Goal: Task Accomplishment & Management: Use online tool/utility

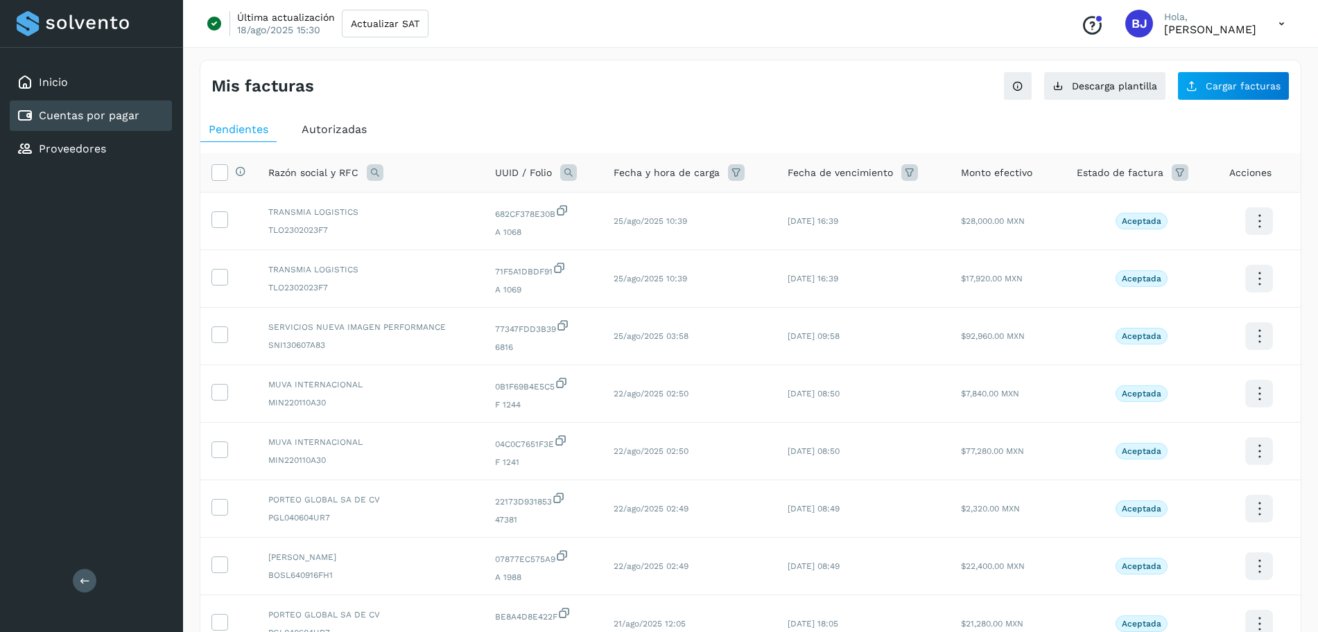
click at [81, 116] on link "Cuentas por pagar" at bounding box center [89, 115] width 101 height 13
click at [73, 67] on div "Inicio" at bounding box center [91, 82] width 162 height 30
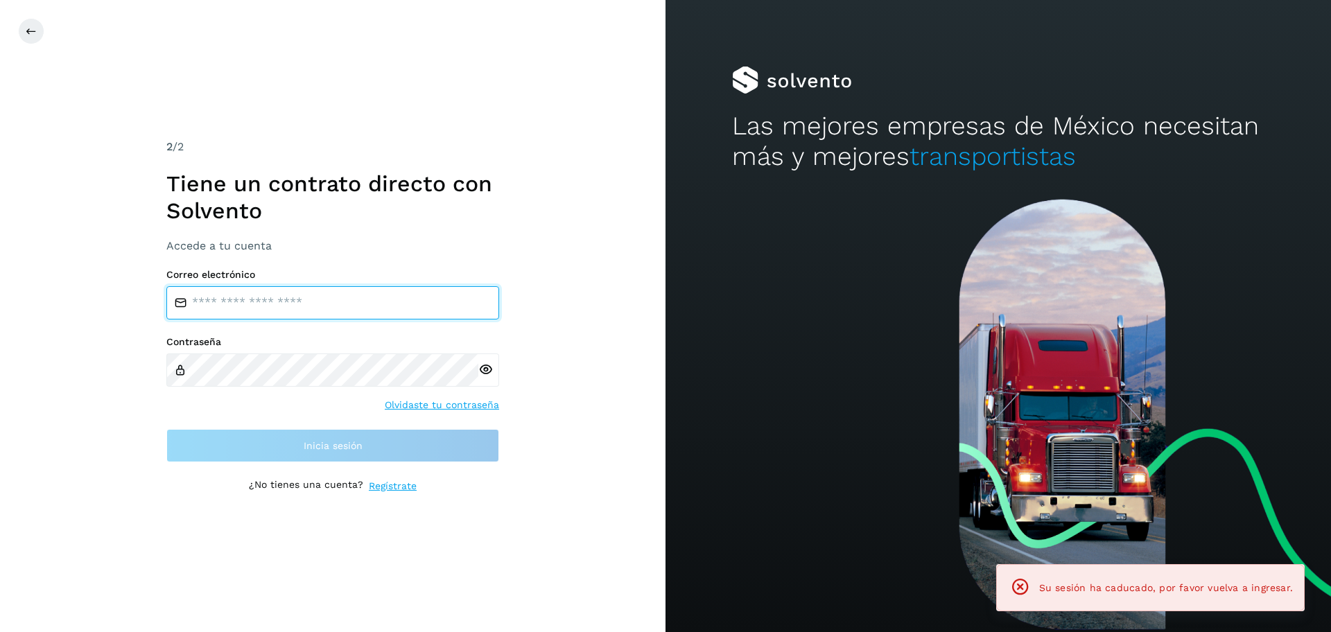
type input "**********"
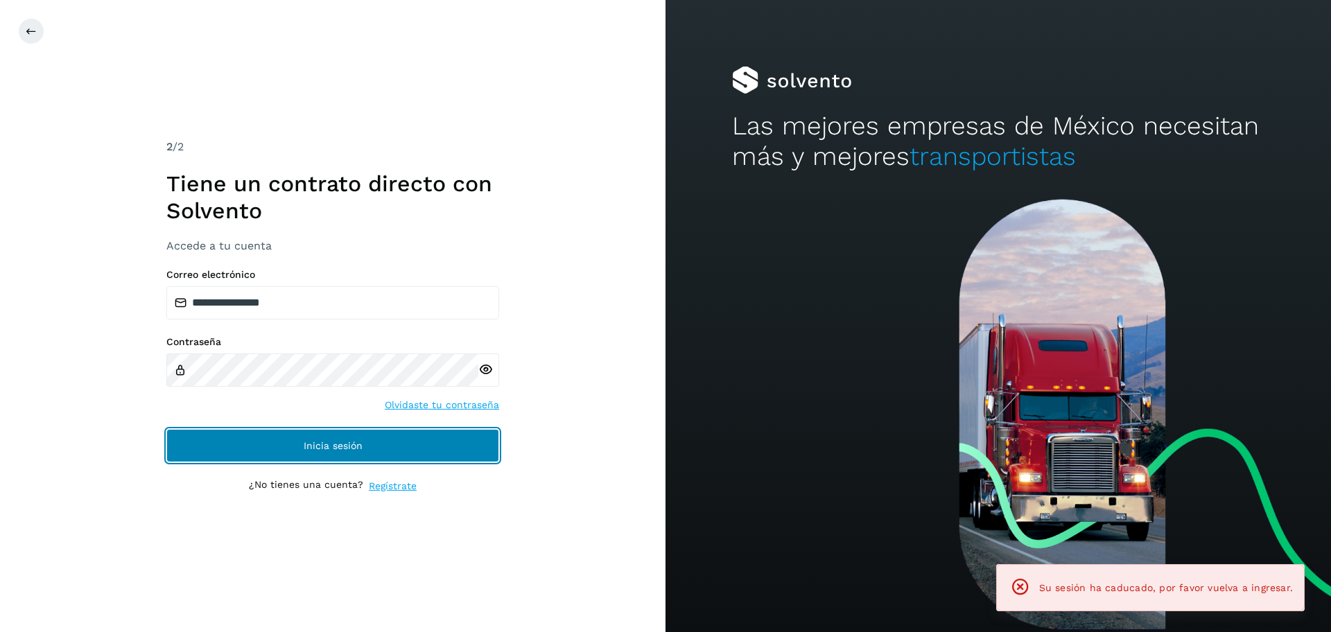
click at [280, 437] on button "Inicia sesión" at bounding box center [332, 445] width 333 height 33
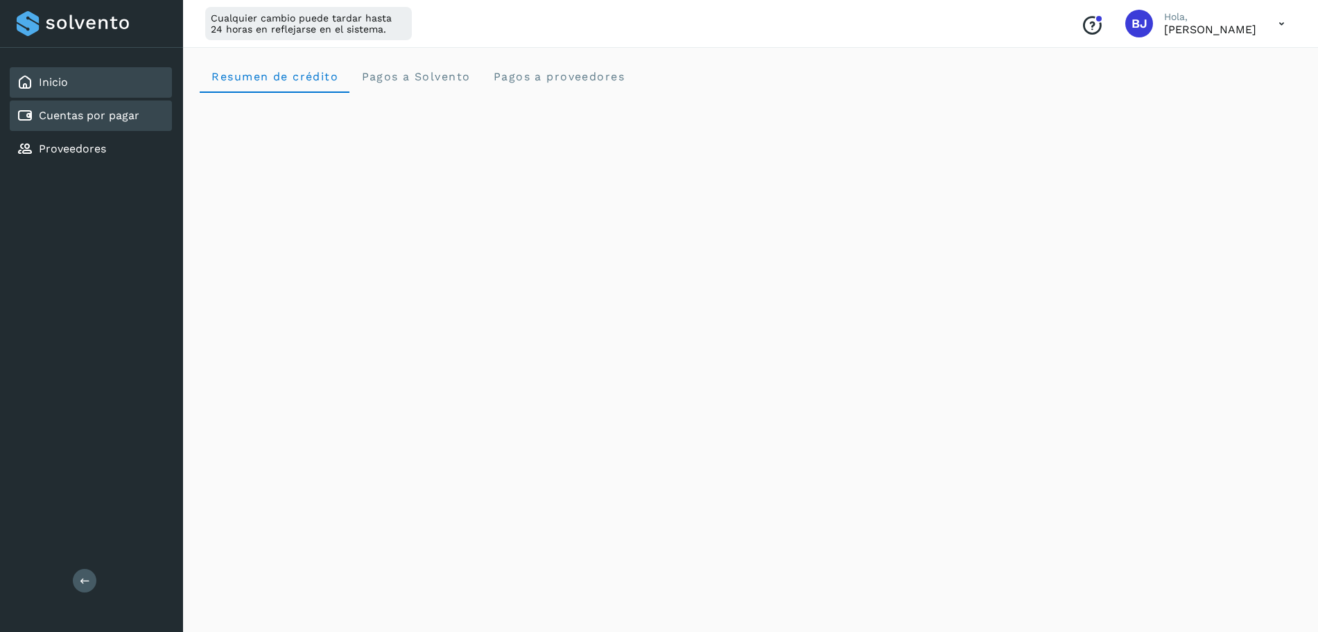
click at [120, 122] on link "Cuentas por pagar" at bounding box center [89, 115] width 101 height 13
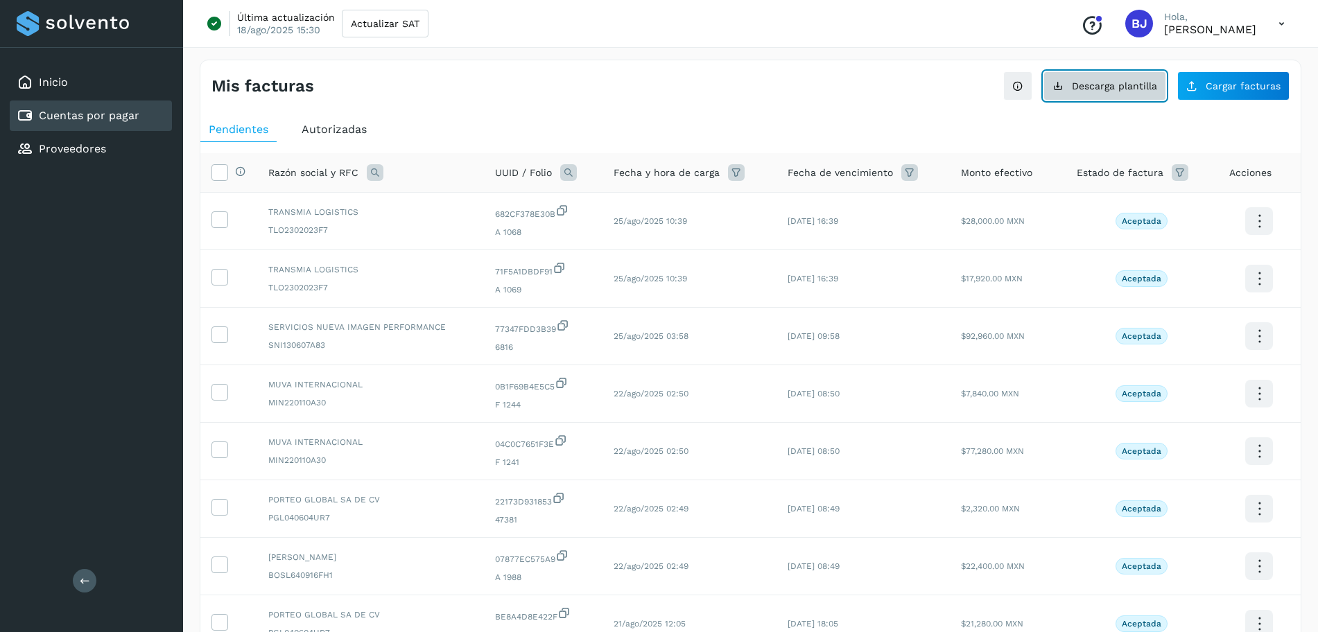
click at [1108, 86] on span "Descarga plantilla" at bounding box center [1114, 86] width 85 height 10
click at [1228, 85] on span "Cargar facturas" at bounding box center [1242, 86] width 75 height 10
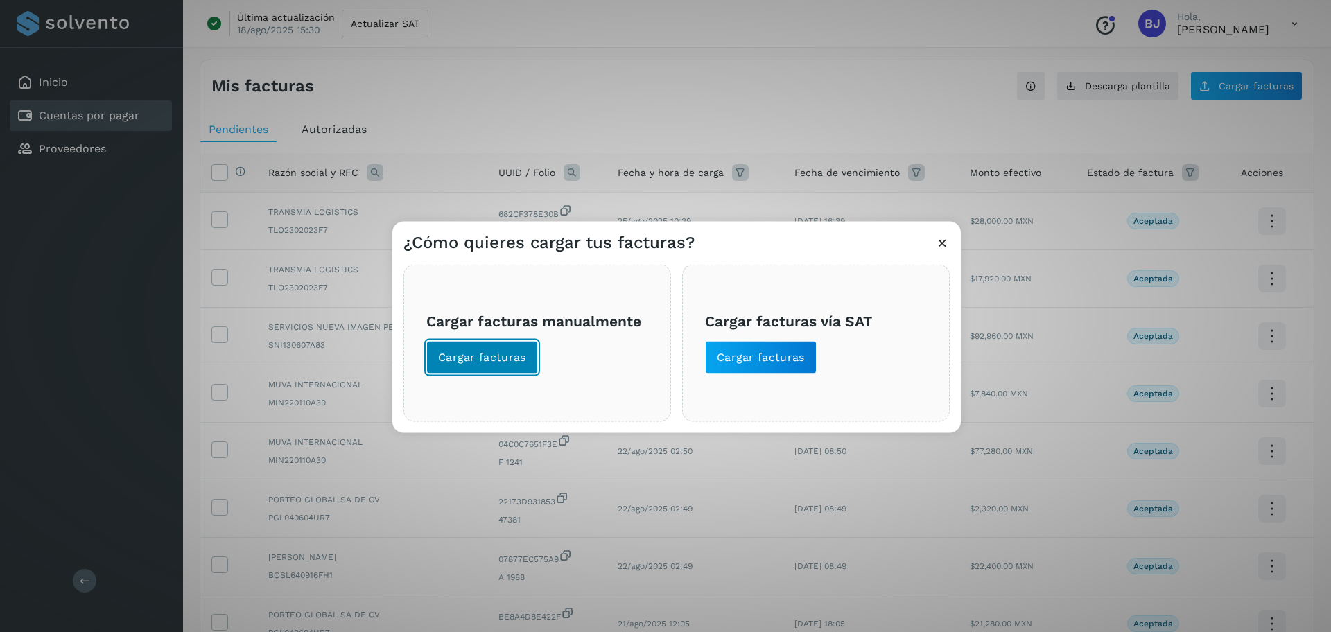
click at [471, 365] on span "Cargar facturas" at bounding box center [482, 357] width 88 height 15
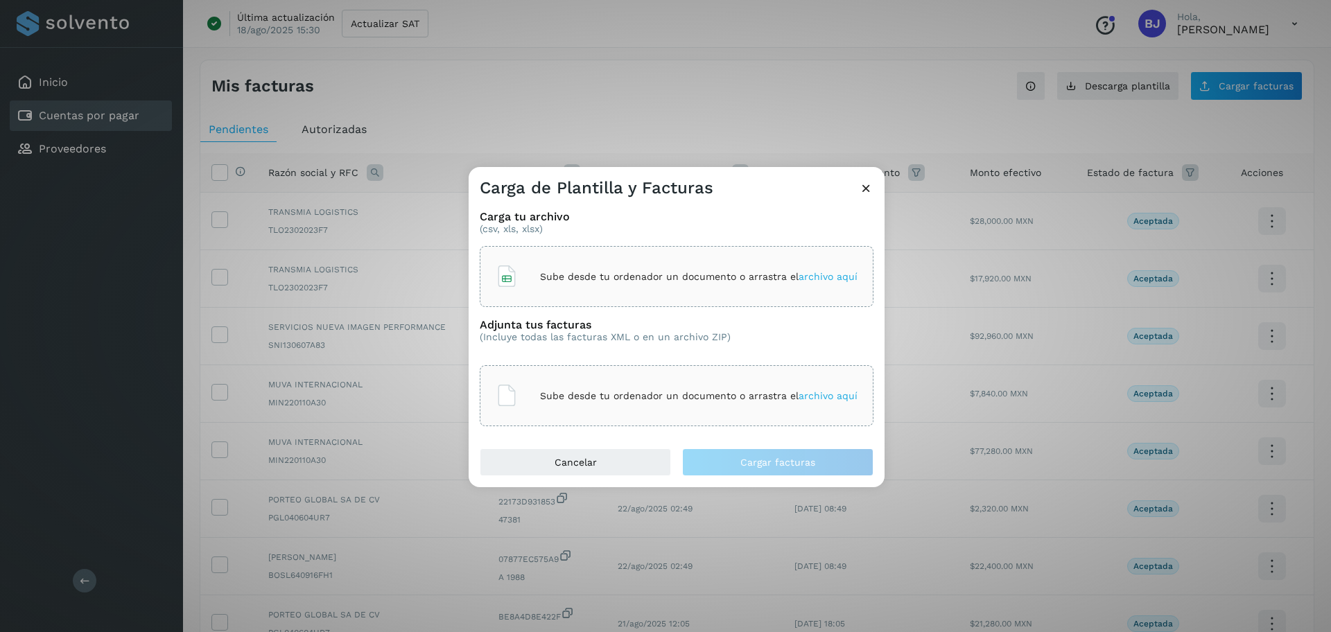
click at [579, 270] on div "Sube desde tu ordenador un documento o arrastra el archivo aquí" at bounding box center [677, 276] width 362 height 37
click at [569, 392] on p "Sube desde tu ordenador un documento o arrastra el archivo aquí" at bounding box center [698, 396] width 317 height 12
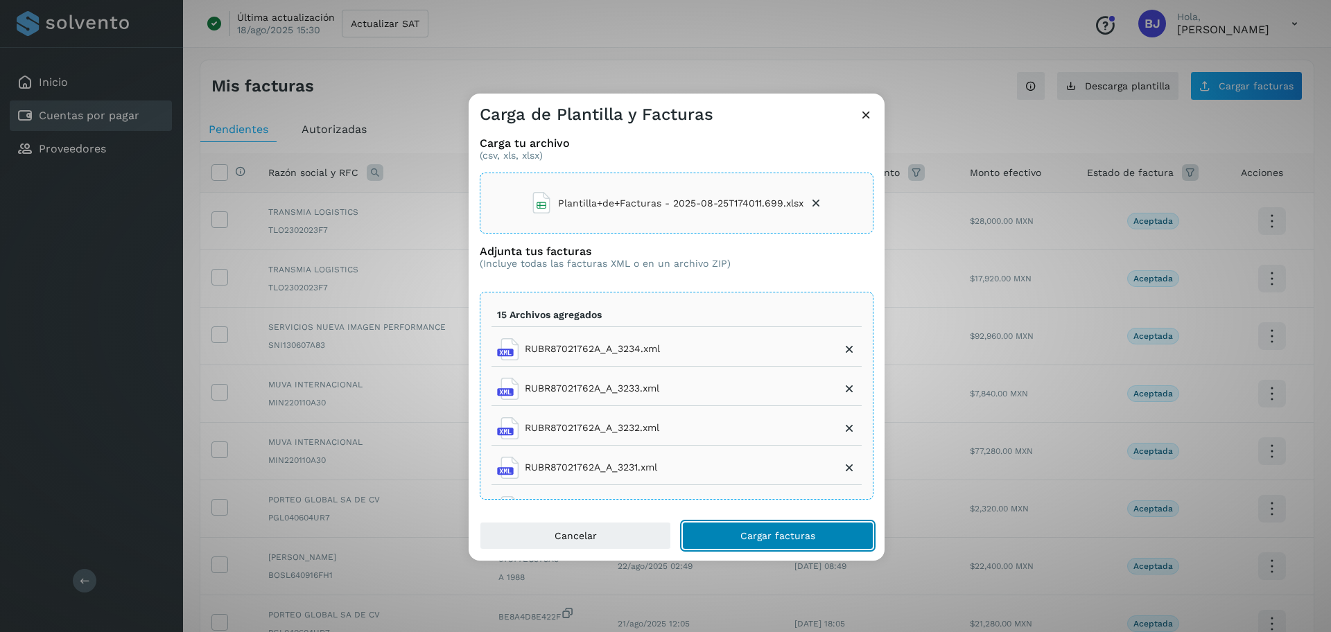
click at [766, 536] on span "Cargar facturas" at bounding box center [777, 536] width 75 height 10
